Goal: Transaction & Acquisition: Purchase product/service

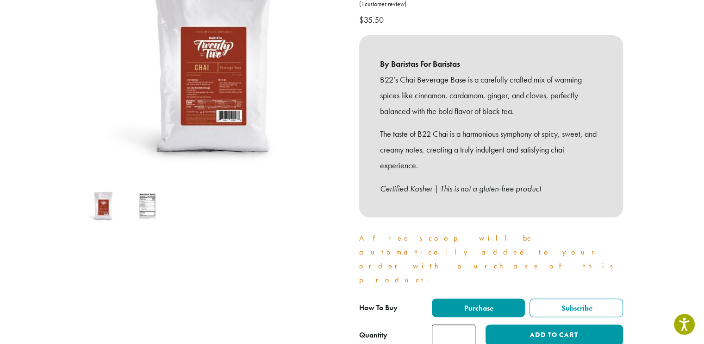
scroll to position [155, 0]
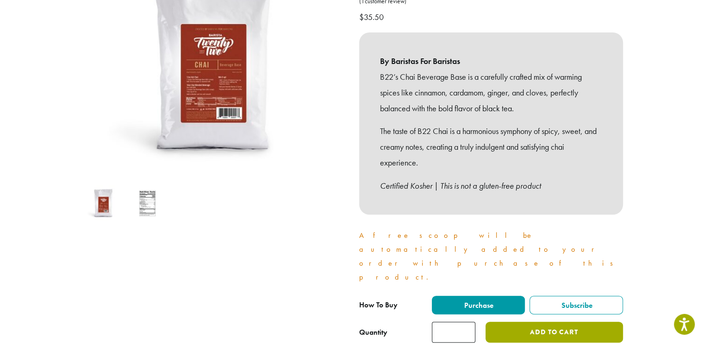
click at [527, 321] on button "Add to cart" at bounding box center [554, 331] width 137 height 21
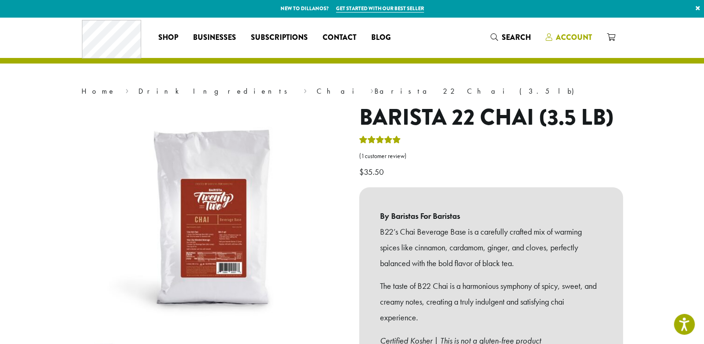
click at [570, 35] on span "Account" at bounding box center [574, 37] width 36 height 11
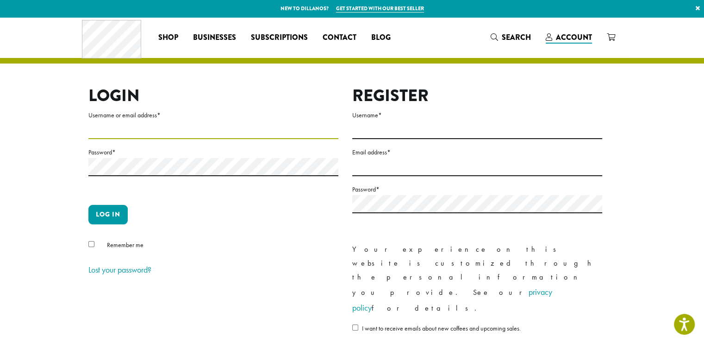
click at [169, 132] on input "Username or email address *" at bounding box center [213, 130] width 250 height 18
type input "**********"
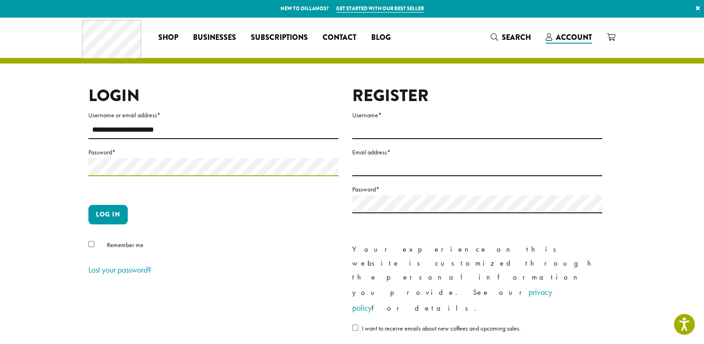
click at [88, 205] on button "Log in" at bounding box center [107, 214] width 39 height 19
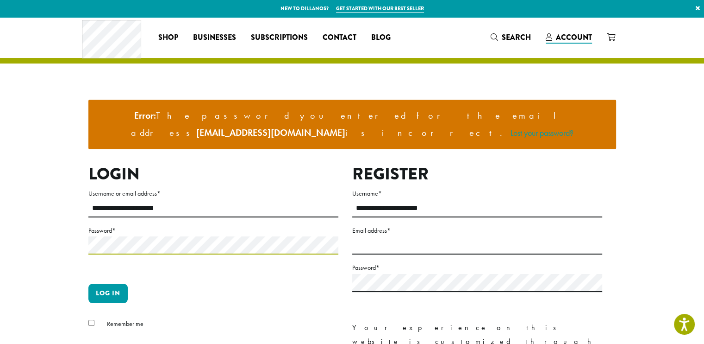
click at [88, 283] on button "Log in" at bounding box center [107, 292] width 39 height 19
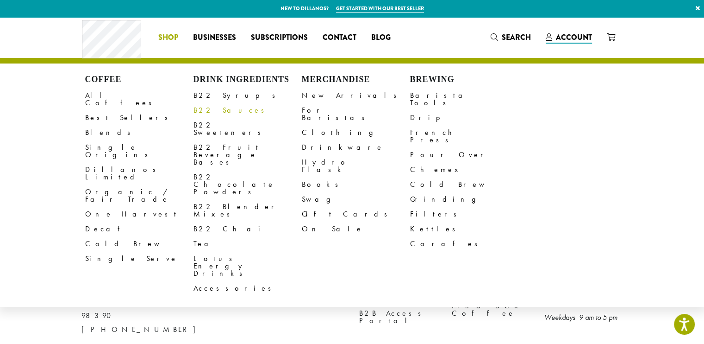
click at [213, 106] on link "B22 Sauces" at bounding box center [248, 110] width 108 height 15
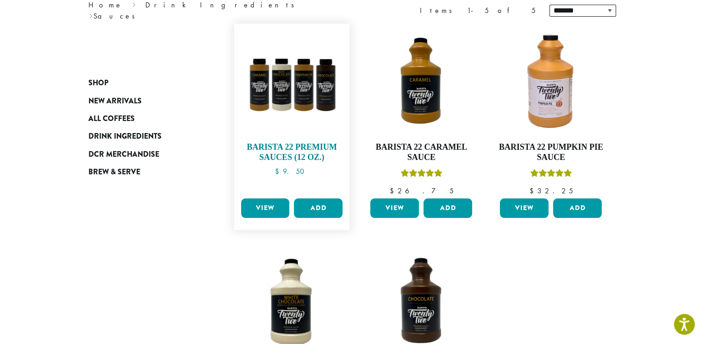
scroll to position [132, 0]
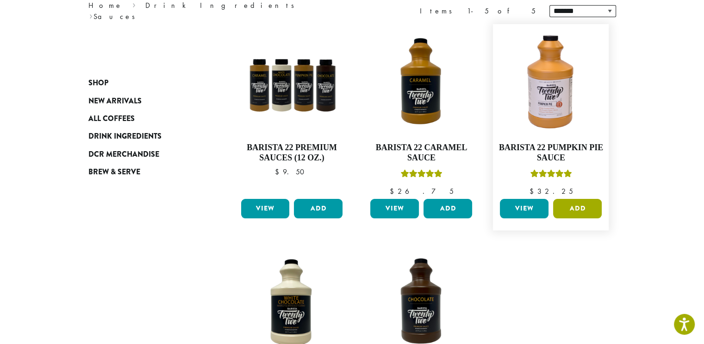
click at [576, 212] on button "Add" at bounding box center [577, 208] width 49 height 19
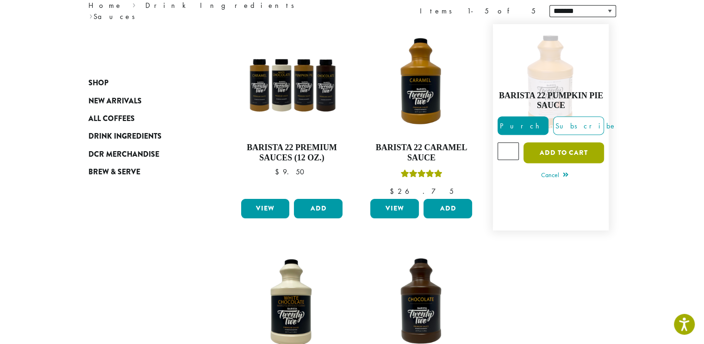
click at [554, 147] on button "Add to cart" at bounding box center [564, 152] width 81 height 21
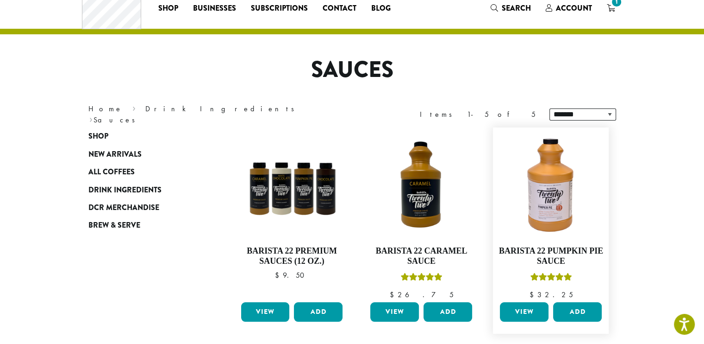
scroll to position [28, 0]
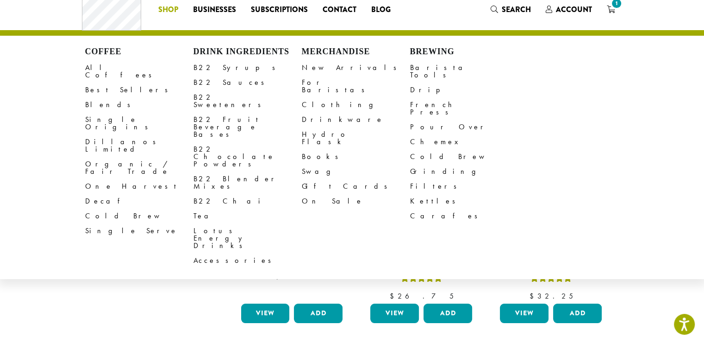
click at [172, 14] on li "Coffee All Coffees Best Sellers Blends Single Origins Dillanos Limited Organic …" at bounding box center [168, 9] width 35 height 15
click at [240, 142] on link "B22 Chocolate Powders" at bounding box center [248, 157] width 108 height 30
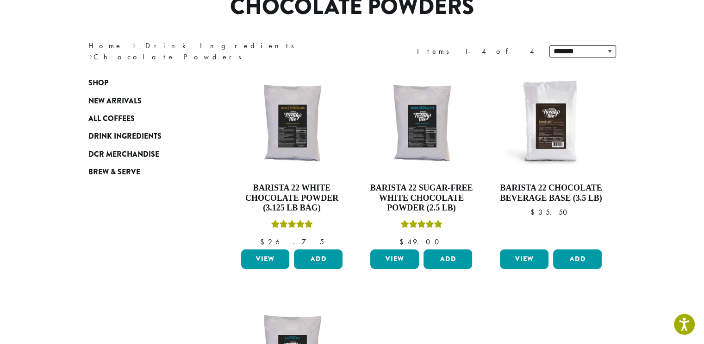
scroll to position [93, 0]
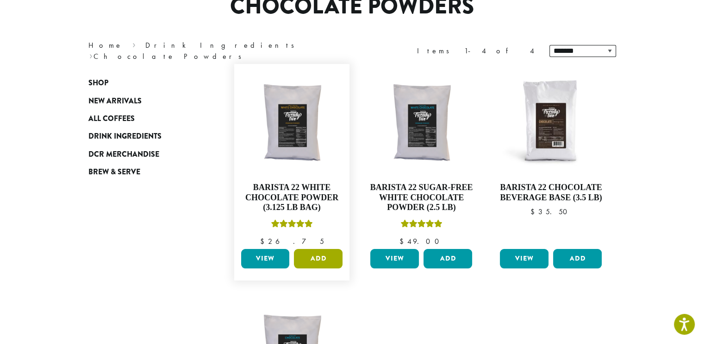
click at [328, 258] on button "Add" at bounding box center [318, 258] width 49 height 19
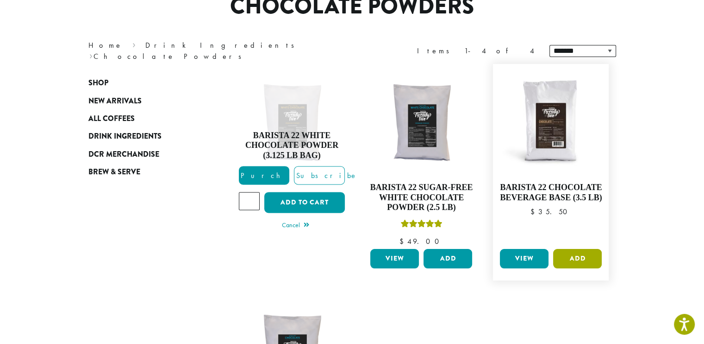
click at [575, 253] on button "Add" at bounding box center [577, 258] width 49 height 19
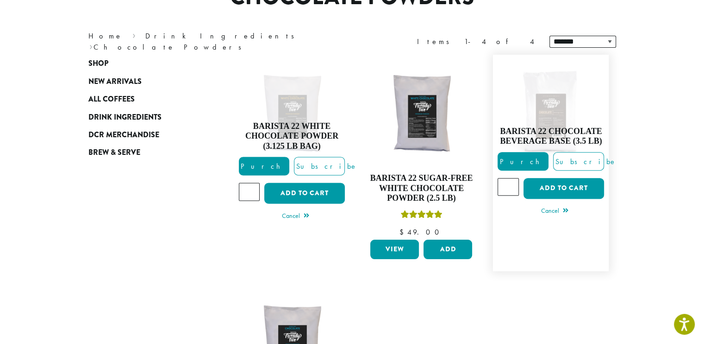
scroll to position [0, 0]
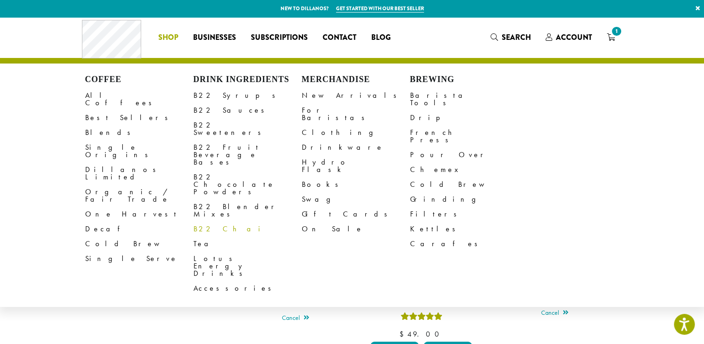
click at [215, 221] on link "B22 Chai" at bounding box center [248, 228] width 108 height 15
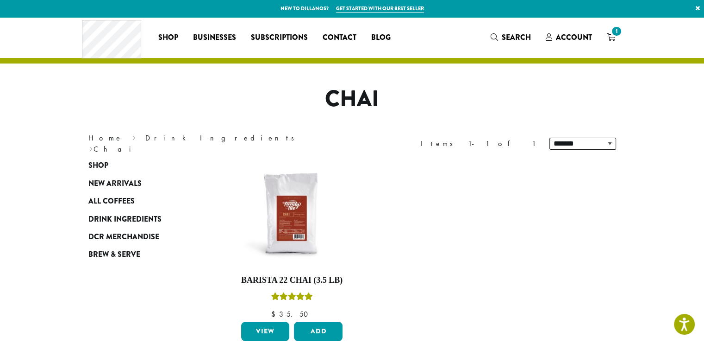
scroll to position [33, 0]
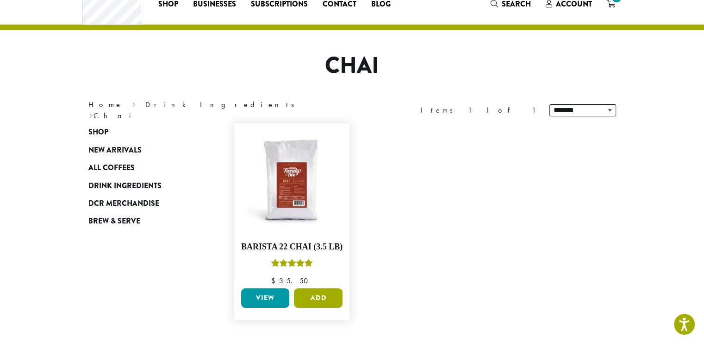
click at [324, 293] on button "Add" at bounding box center [318, 297] width 49 height 19
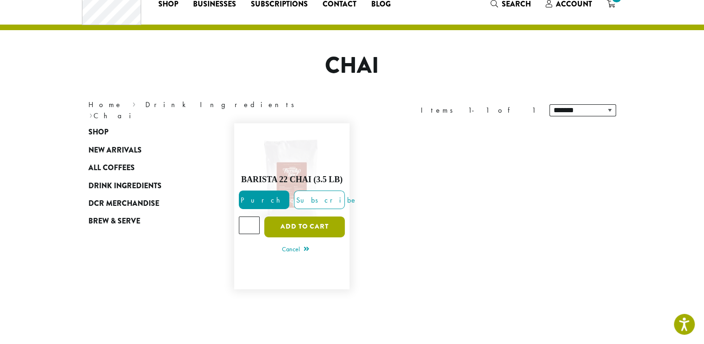
click at [332, 230] on button "Add to cart" at bounding box center [304, 226] width 81 height 21
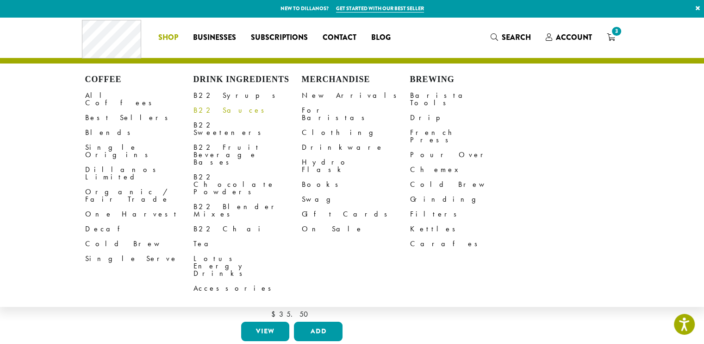
click at [217, 110] on link "B22 Sauces" at bounding box center [248, 110] width 108 height 15
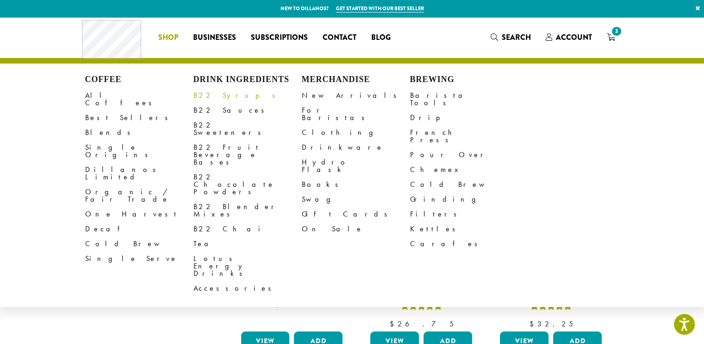
click at [211, 98] on link "B22 Syrups" at bounding box center [248, 95] width 108 height 15
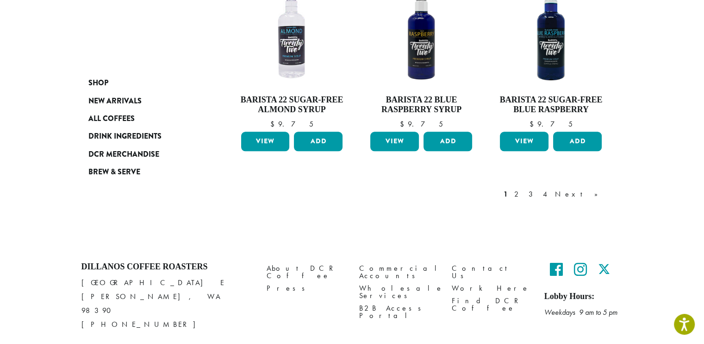
scroll to position [861, 0]
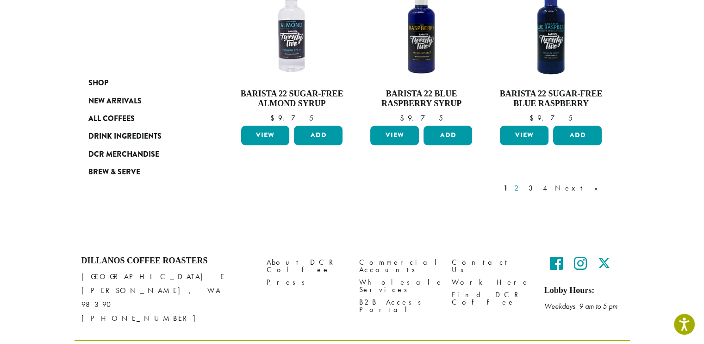
click at [524, 182] on link "2" at bounding box center [519, 187] width 12 height 11
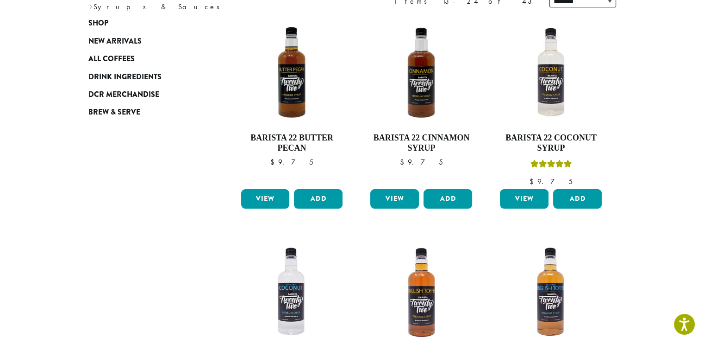
scroll to position [143, 0]
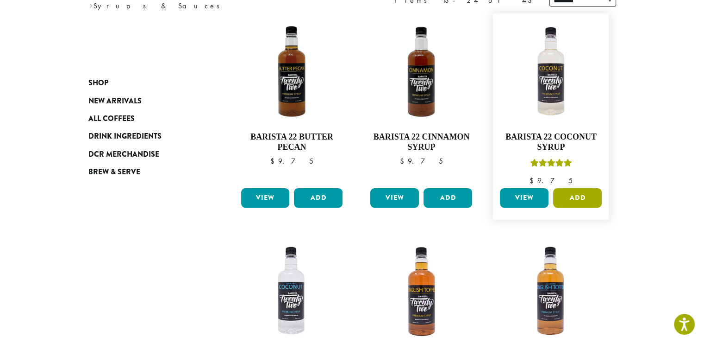
click at [576, 200] on button "Add" at bounding box center [577, 197] width 49 height 19
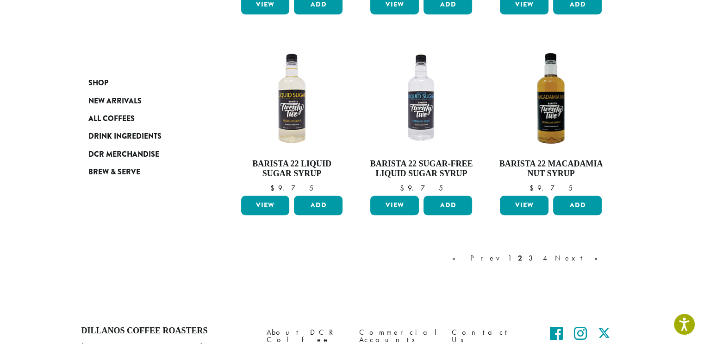
scroll to position [822, 0]
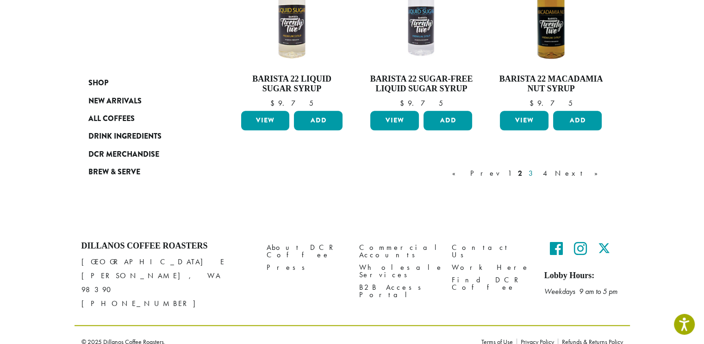
click at [539, 174] on link "3" at bounding box center [533, 173] width 12 height 11
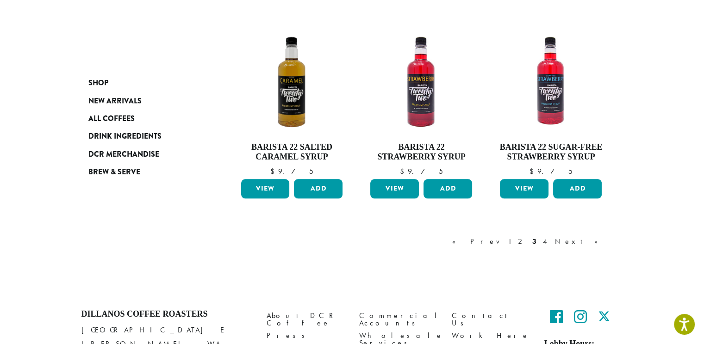
scroll to position [765, 0]
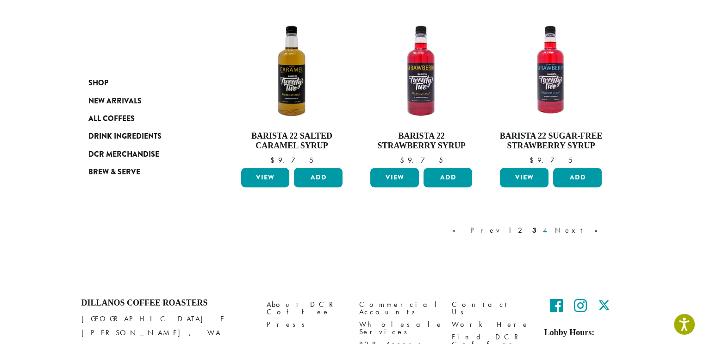
click at [551, 229] on link "4" at bounding box center [545, 230] width 9 height 11
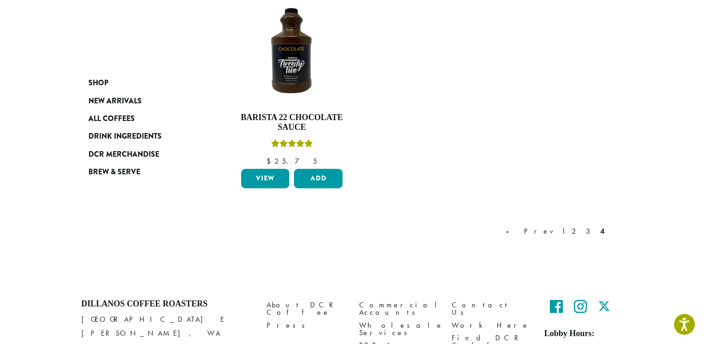
scroll to position [642, 0]
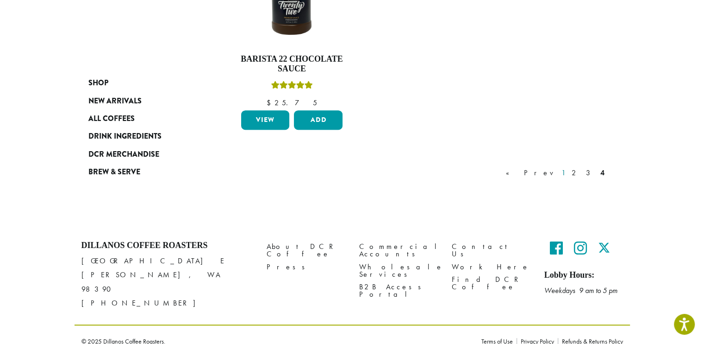
click at [567, 172] on link "1" at bounding box center [563, 172] width 7 height 11
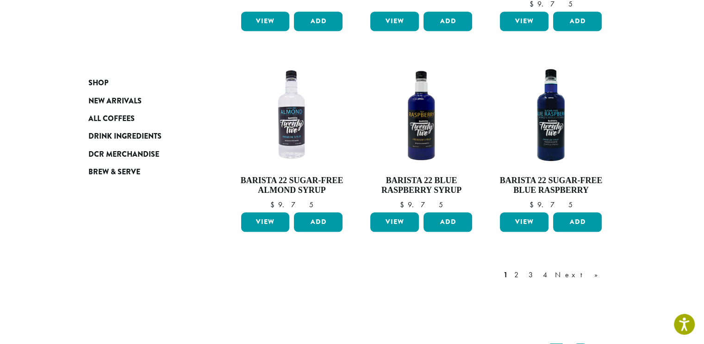
scroll to position [775, 0]
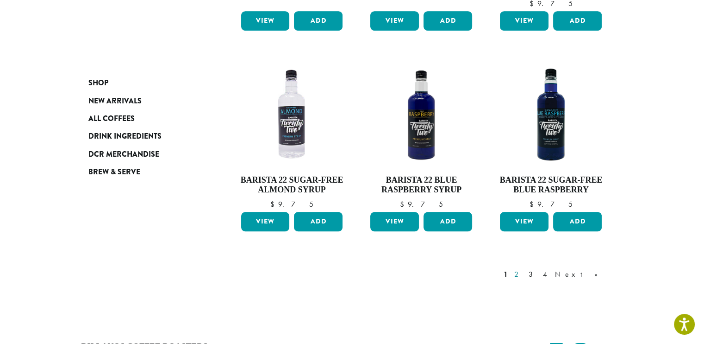
click at [524, 269] on link "2" at bounding box center [519, 274] width 12 height 11
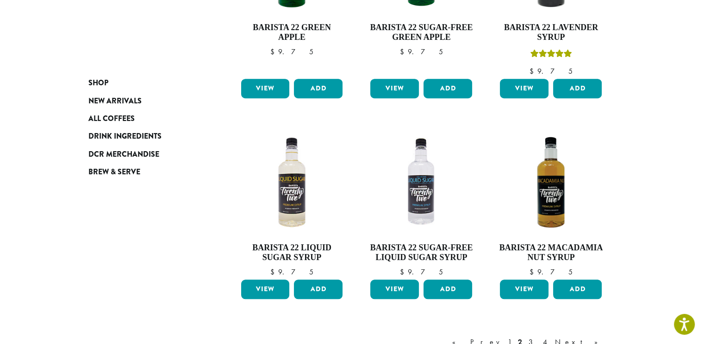
scroll to position [842, 0]
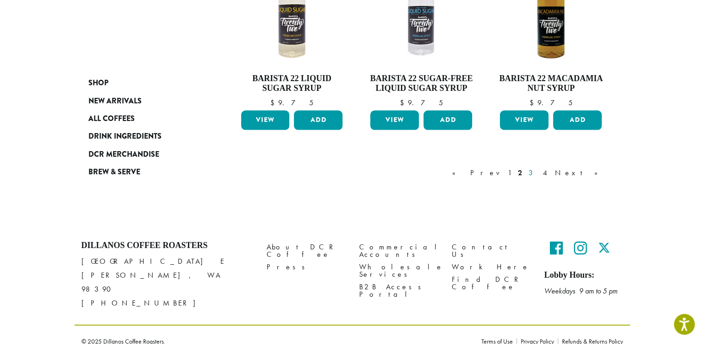
click at [539, 172] on link "3" at bounding box center [533, 172] width 12 height 11
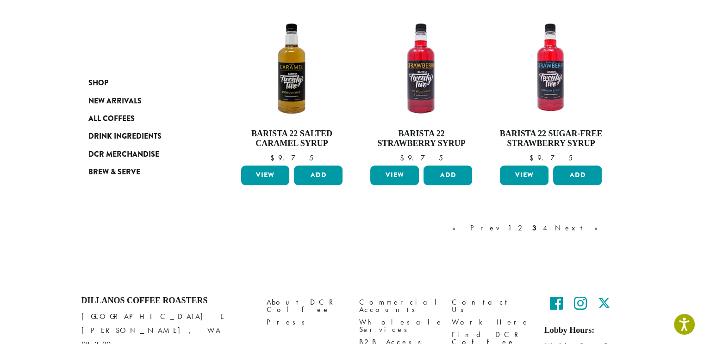
scroll to position [769, 0]
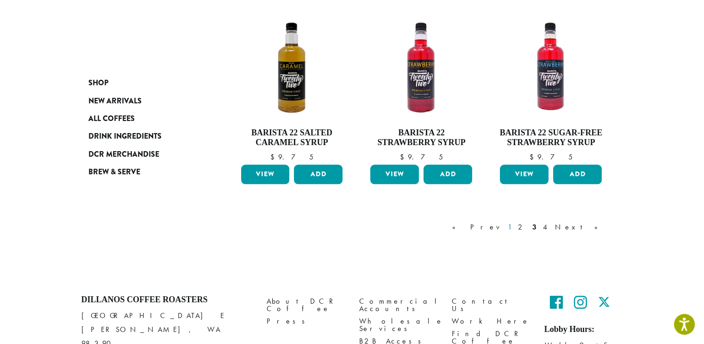
click at [514, 223] on link "1" at bounding box center [509, 226] width 7 height 11
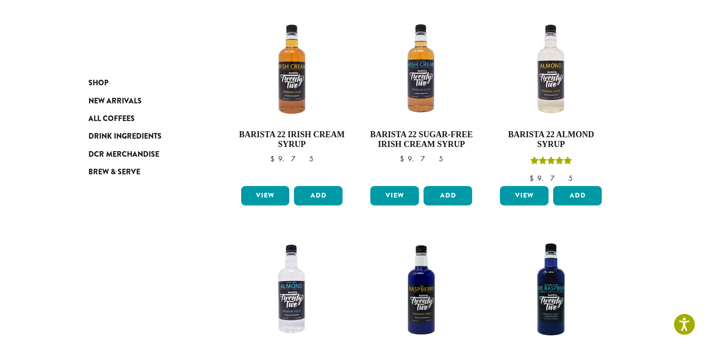
scroll to position [600, 0]
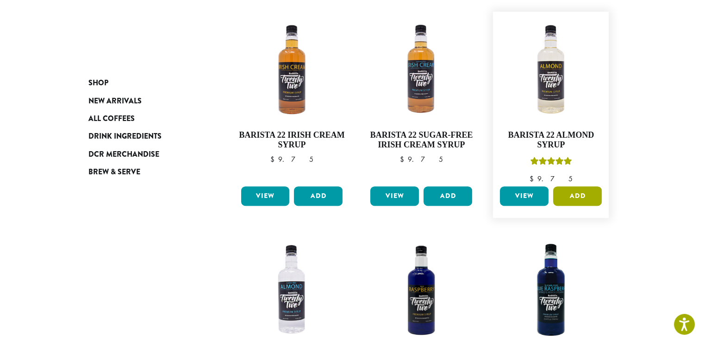
click at [577, 186] on button "Add" at bounding box center [577, 195] width 49 height 19
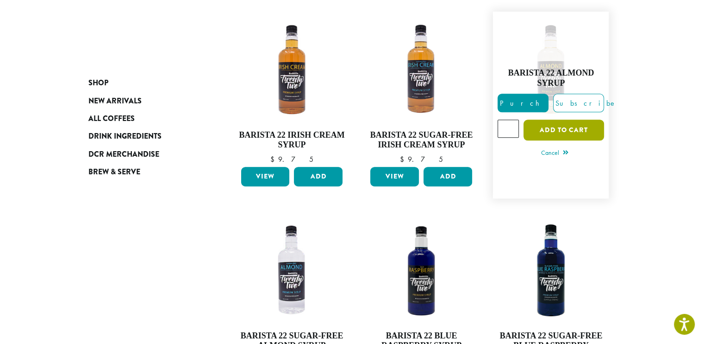
click at [566, 119] on button "Add to cart" at bounding box center [564, 129] width 81 height 21
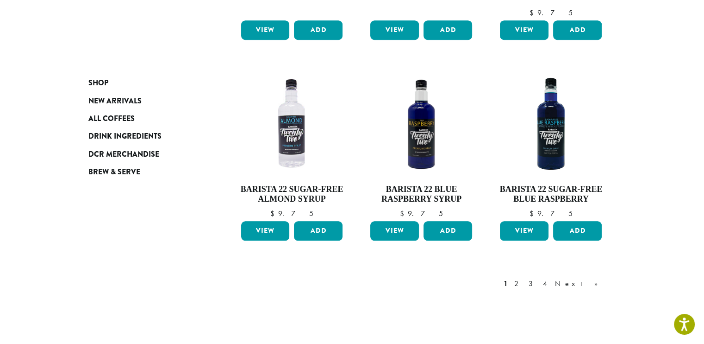
scroll to position [766, 0]
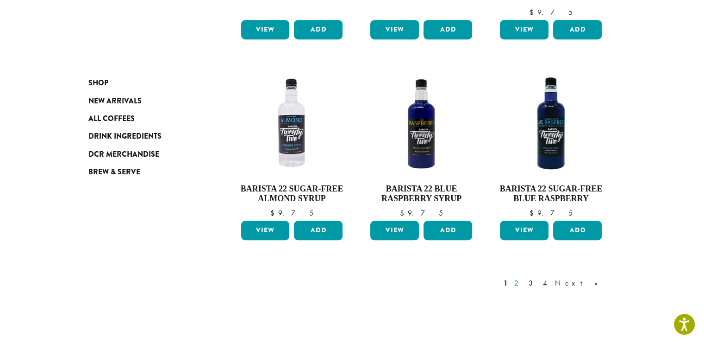
click at [524, 277] on link "2" at bounding box center [519, 282] width 12 height 11
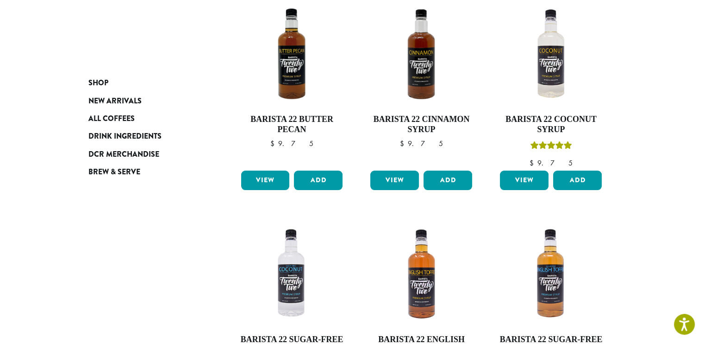
scroll to position [57, 0]
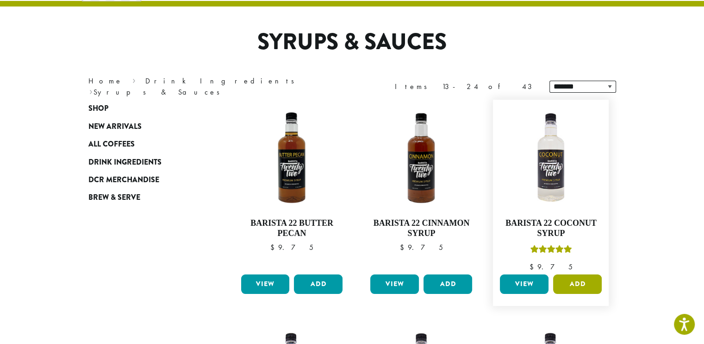
click at [574, 282] on button "Add" at bounding box center [577, 283] width 49 height 19
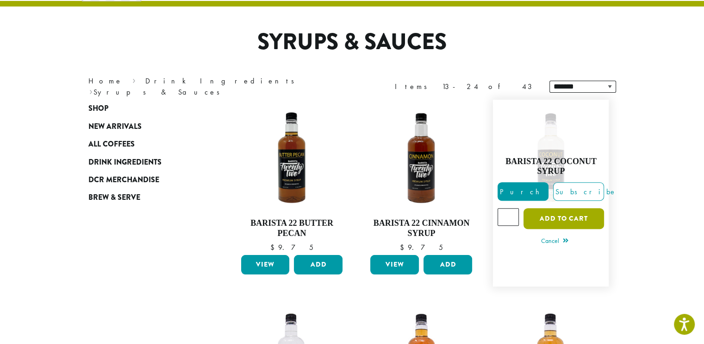
click at [565, 212] on button "Add to cart" at bounding box center [564, 218] width 81 height 21
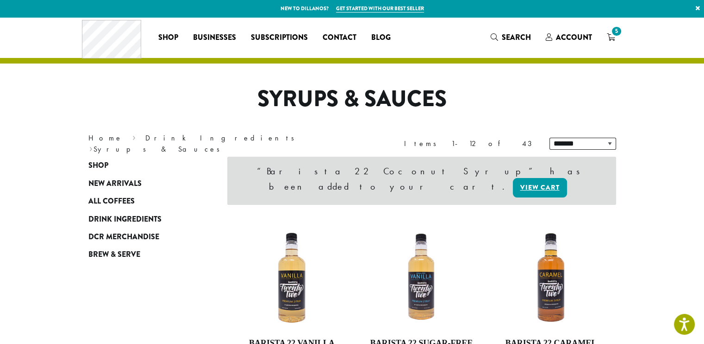
click at [583, 50] on div "Coffee All Coffees Best Sellers Blends Single Origins Dillanos Limited Organic …" at bounding box center [352, 37] width 541 height 38
click at [611, 34] on span "5" at bounding box center [616, 31] width 13 height 13
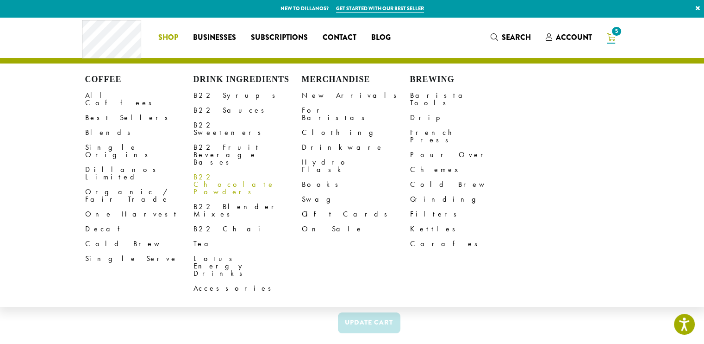
click at [217, 169] on link "B22 Chocolate Powders" at bounding box center [248, 184] width 108 height 30
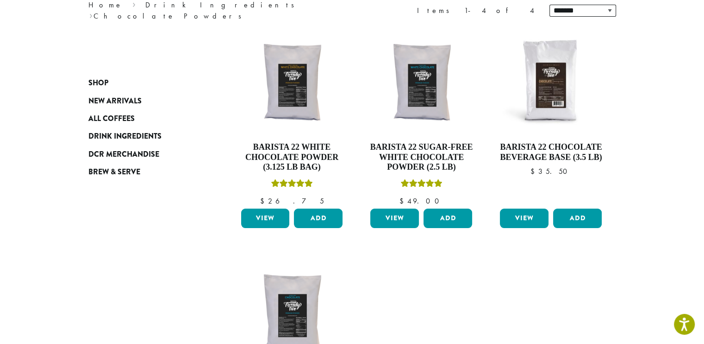
scroll to position [133, 0]
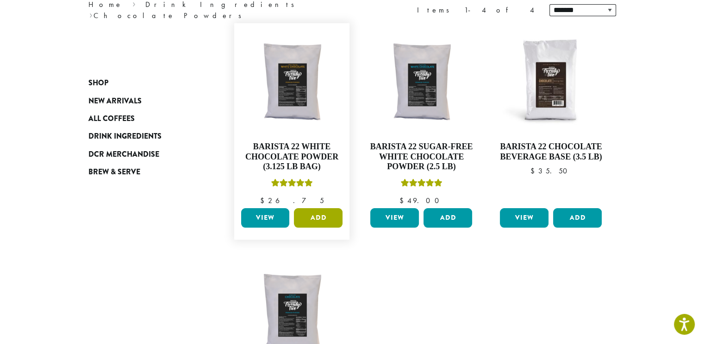
click at [322, 219] on button "Add" at bounding box center [318, 217] width 49 height 19
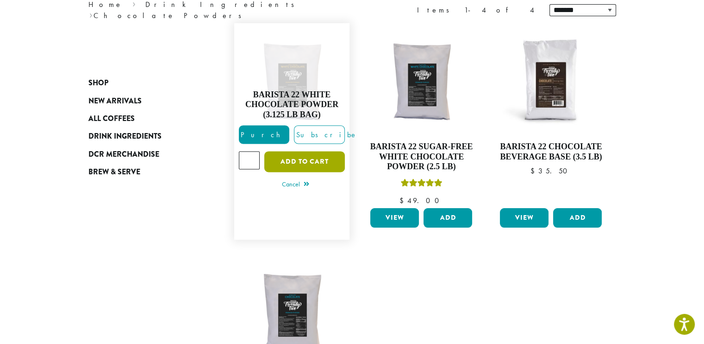
click at [274, 159] on button "Add to cart" at bounding box center [304, 161] width 81 height 21
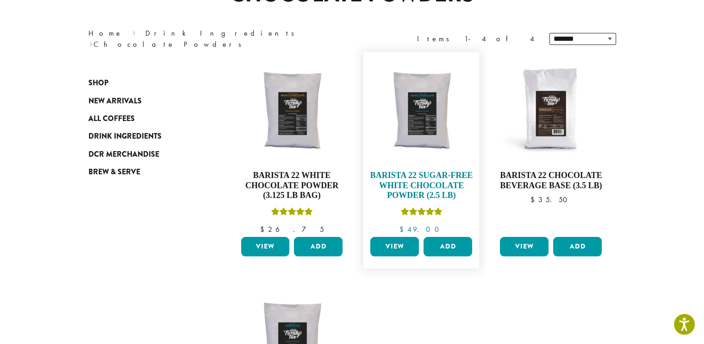
scroll to position [107, 0]
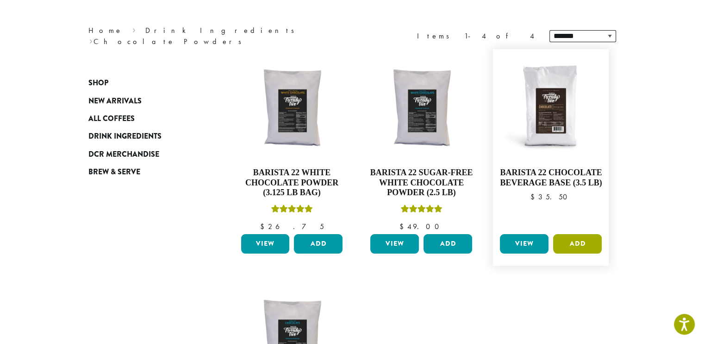
click at [567, 239] on button "Add" at bounding box center [577, 243] width 49 height 19
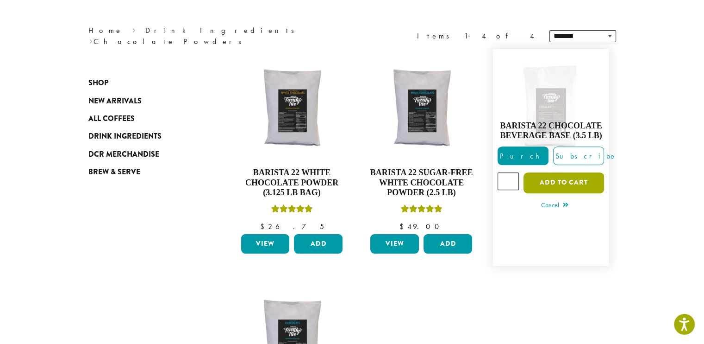
click at [544, 185] on button "Add to cart" at bounding box center [564, 182] width 81 height 21
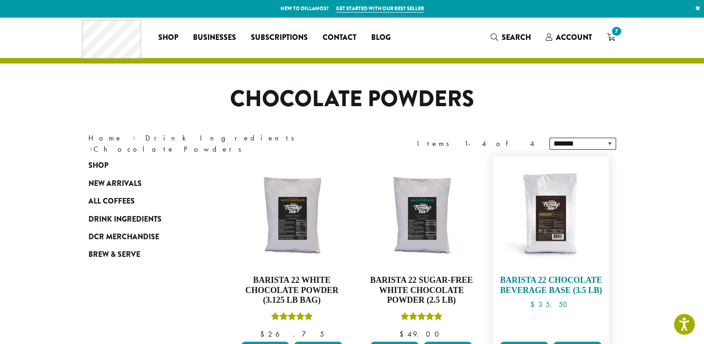
drag, startPoint x: 0, startPoint y: 0, endPoint x: 544, endPoint y: 185, distance: 574.7
click at [544, 185] on img at bounding box center [551, 214] width 106 height 106
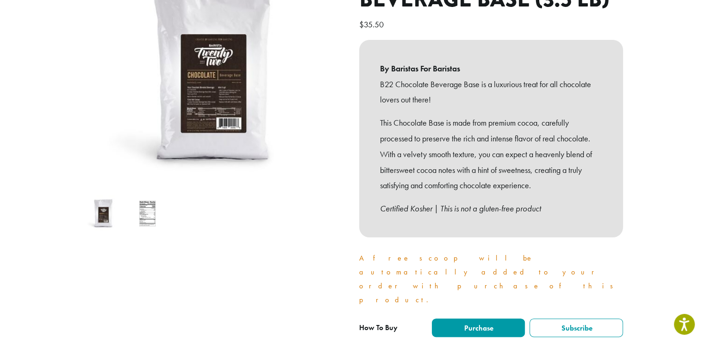
scroll to position [157, 0]
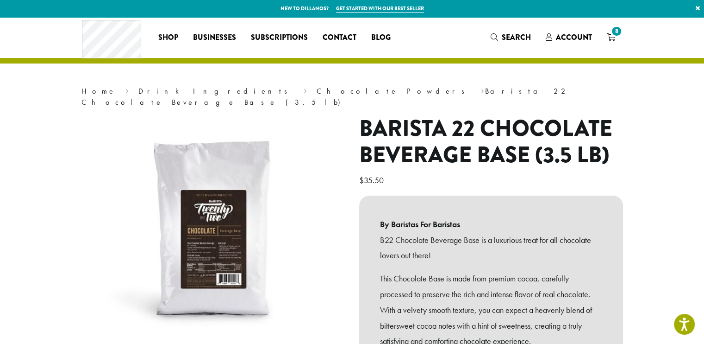
click at [545, 182] on div "**********" at bounding box center [491, 321] width 278 height 413
click at [615, 35] on span "8" at bounding box center [616, 31] width 13 height 13
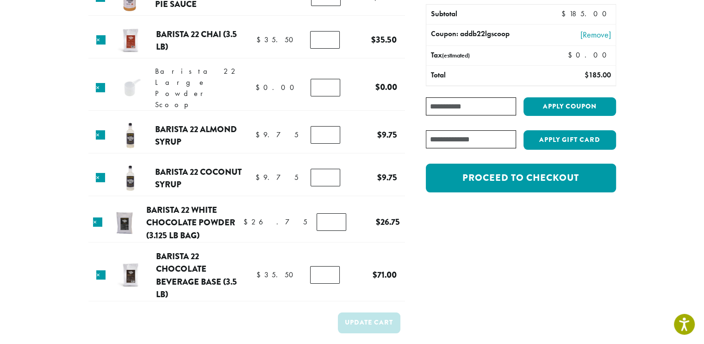
scroll to position [106, 0]
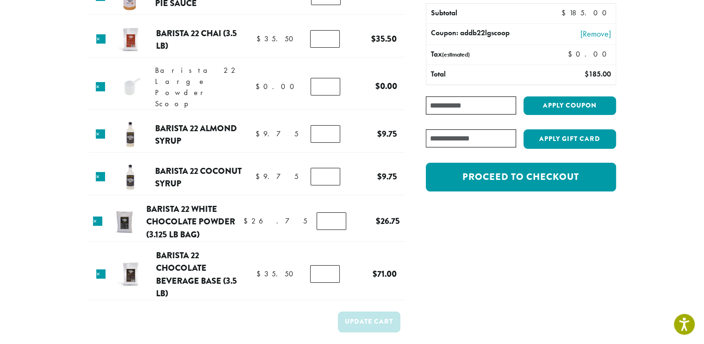
type input "*"
click at [333, 265] on input "*" at bounding box center [325, 274] width 30 height 18
click at [639, 265] on section "Product Price Quantity Subtotal × Barista 22 Pumpkin Pie Sauce $ 32.25 $ 32.25 …" at bounding box center [352, 143] width 704 height 464
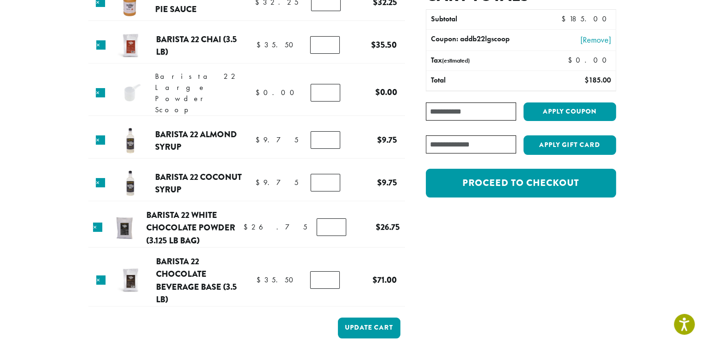
scroll to position [100, 0]
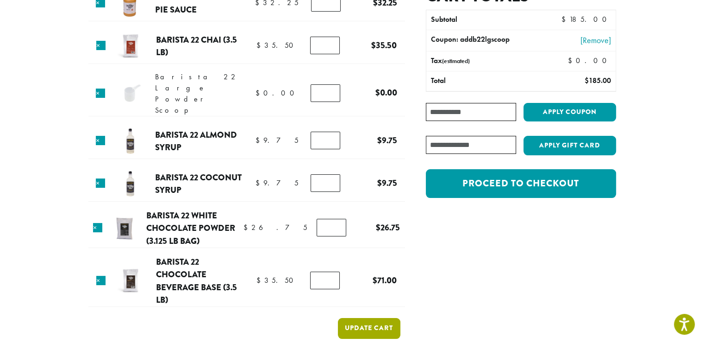
click at [369, 325] on button "Update cart" at bounding box center [369, 328] width 63 height 21
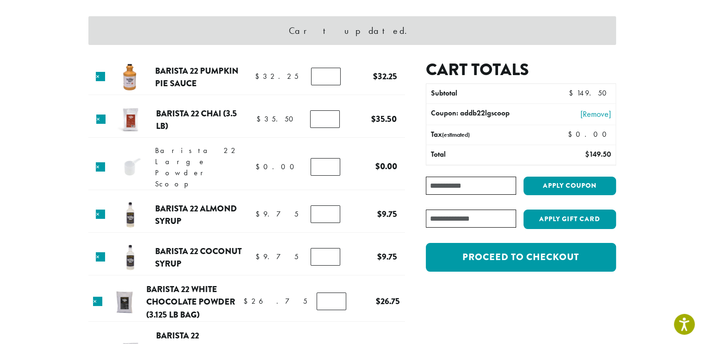
scroll to position [73, 0]
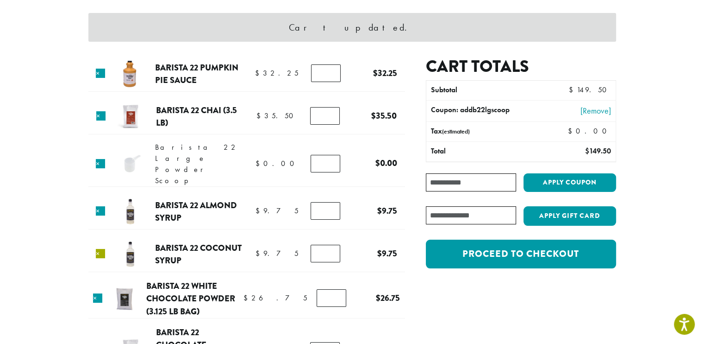
click at [100, 249] on link "×" at bounding box center [100, 253] width 9 height 9
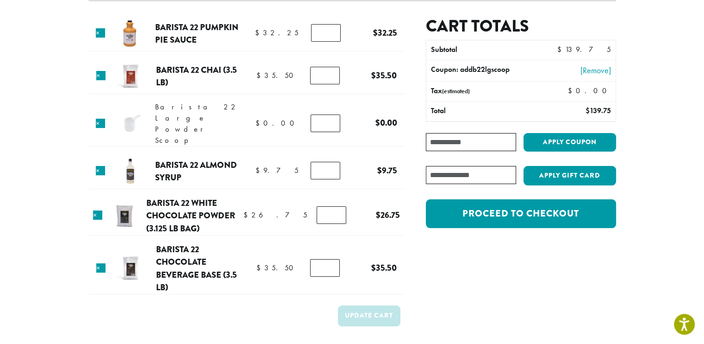
scroll to position [0, 0]
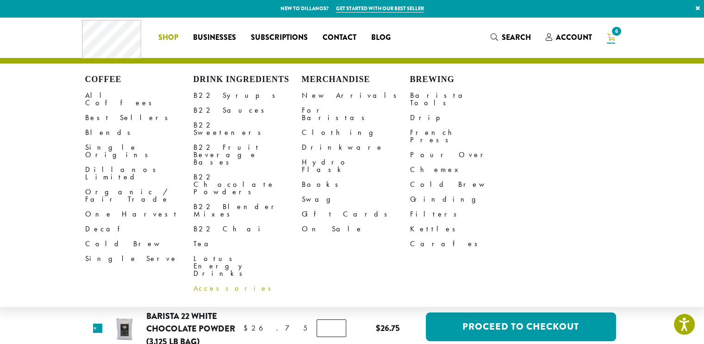
click at [219, 281] on link "Accessories" at bounding box center [248, 288] width 108 height 15
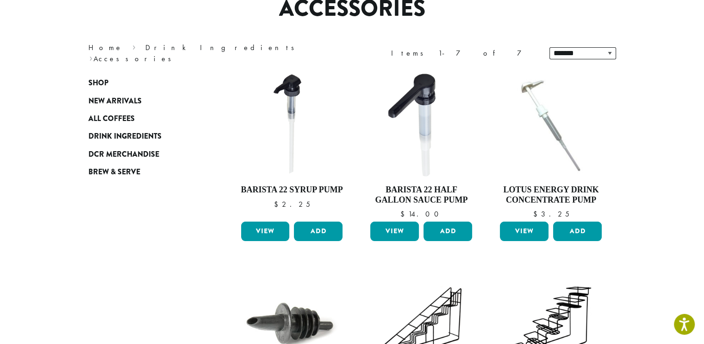
scroll to position [84, 0]
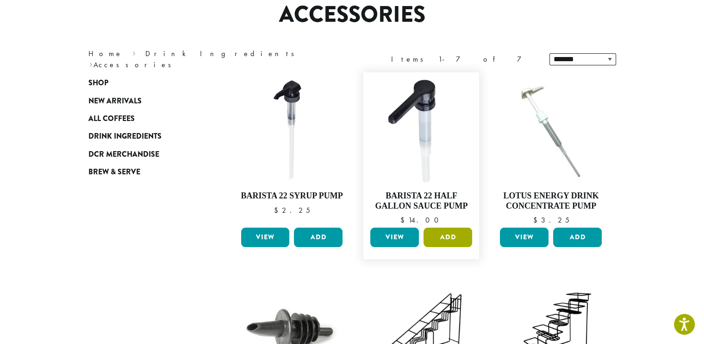
click at [437, 232] on button "Add" at bounding box center [448, 236] width 49 height 19
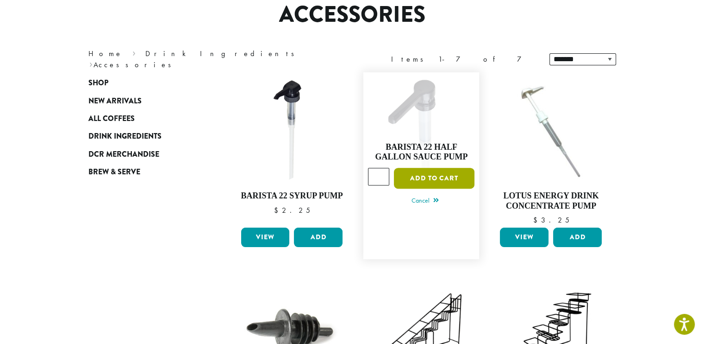
click at [430, 172] on button "Add to cart" at bounding box center [434, 178] width 81 height 21
